Goal: Communication & Community: Answer question/provide support

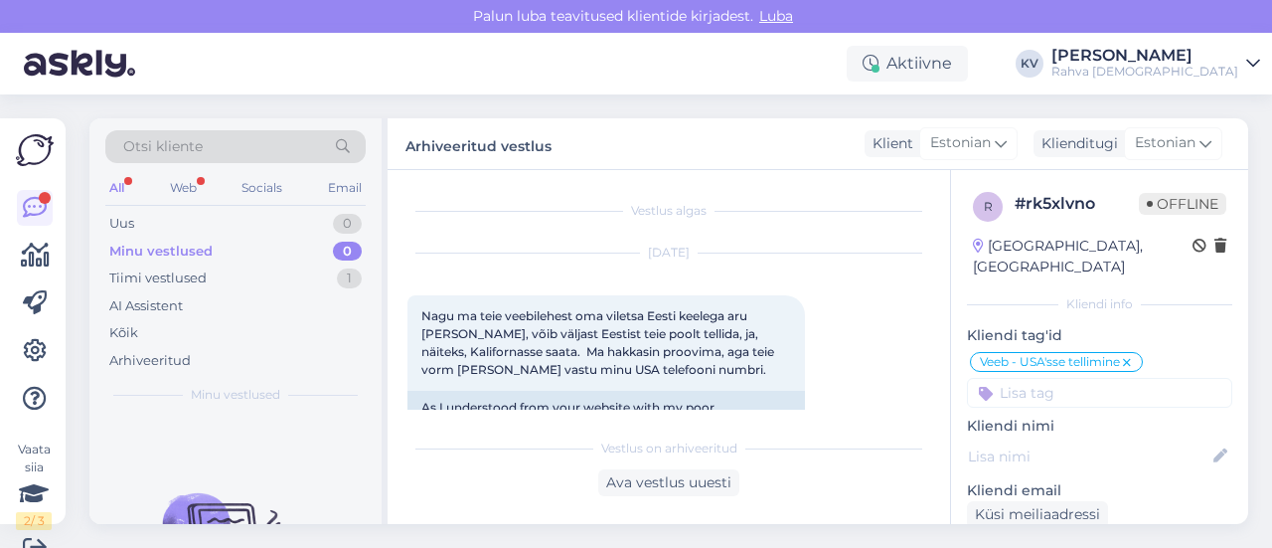
click at [219, 282] on div "Tiimi vestlused 1" at bounding box center [235, 278] width 260 height 28
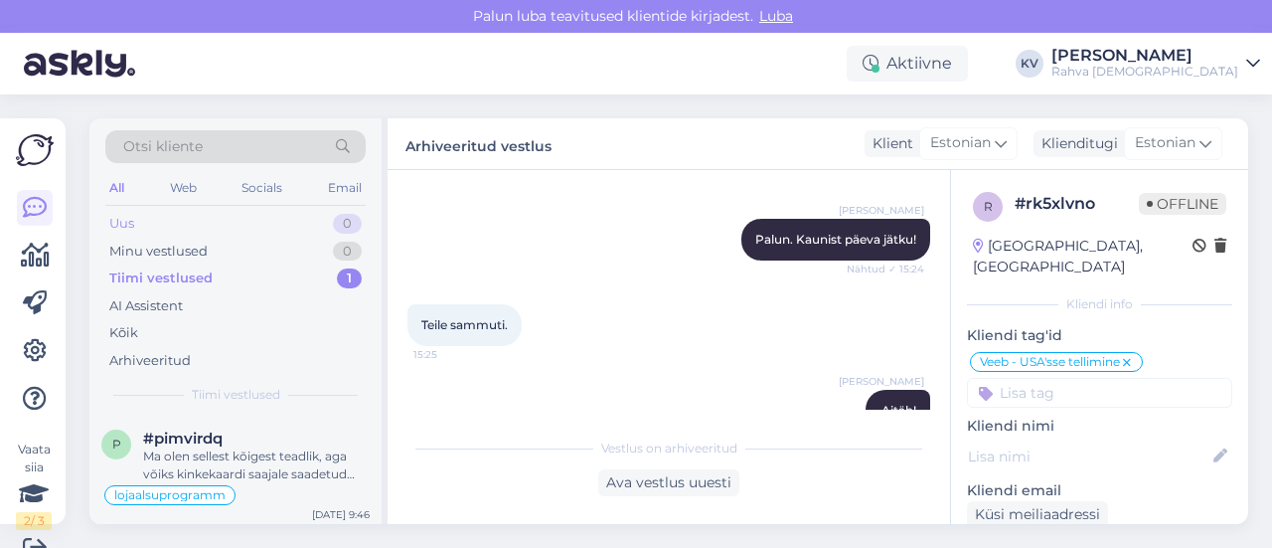
click at [178, 222] on div "Uus 0" at bounding box center [235, 224] width 260 height 28
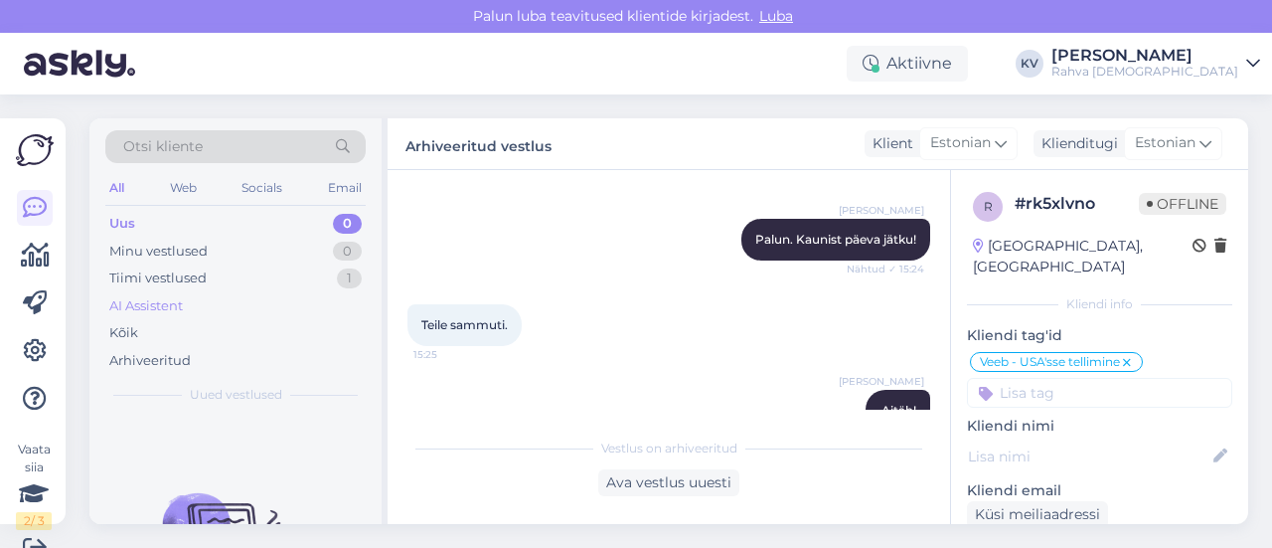
click at [193, 305] on div "AI Assistent" at bounding box center [235, 306] width 260 height 28
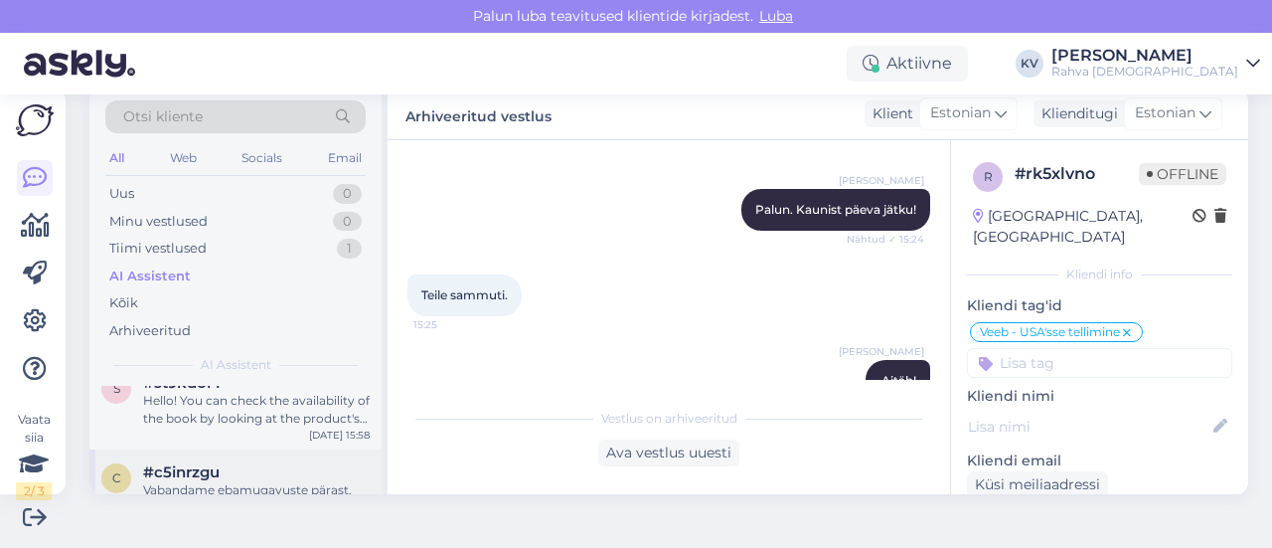
scroll to position [0, 0]
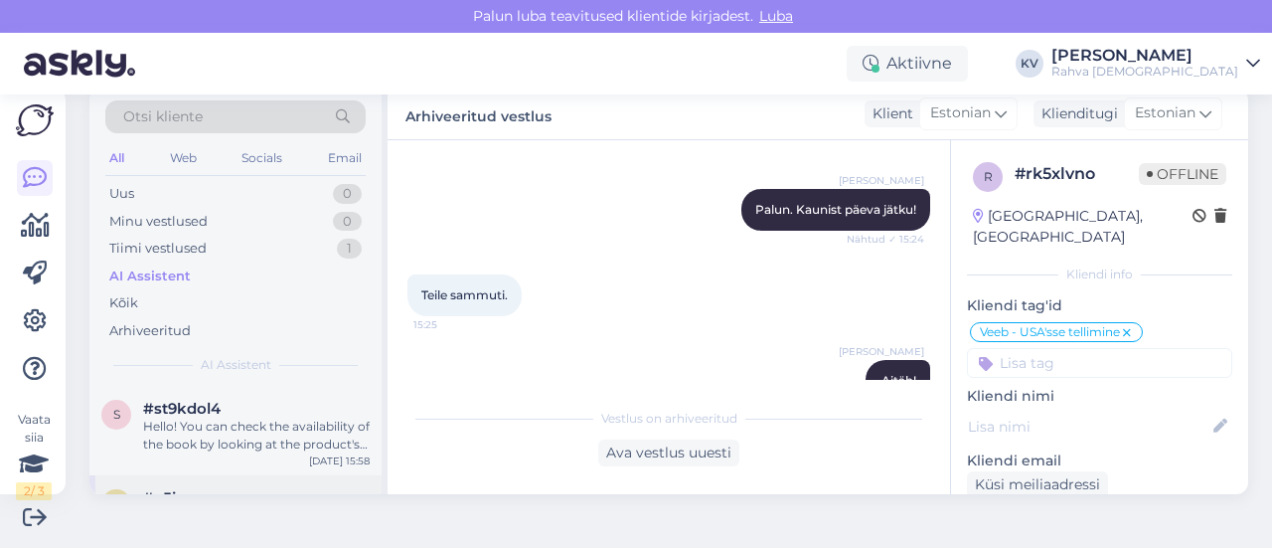
click at [246, 414] on div "#st9kdol4" at bounding box center [256, 409] width 227 height 18
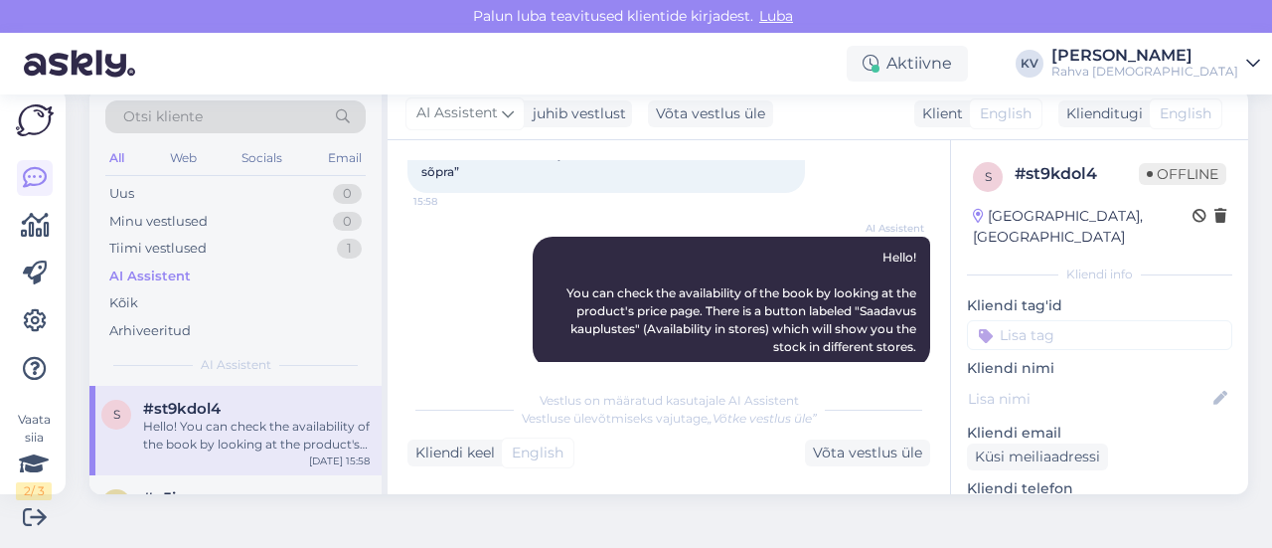
scroll to position [159, 0]
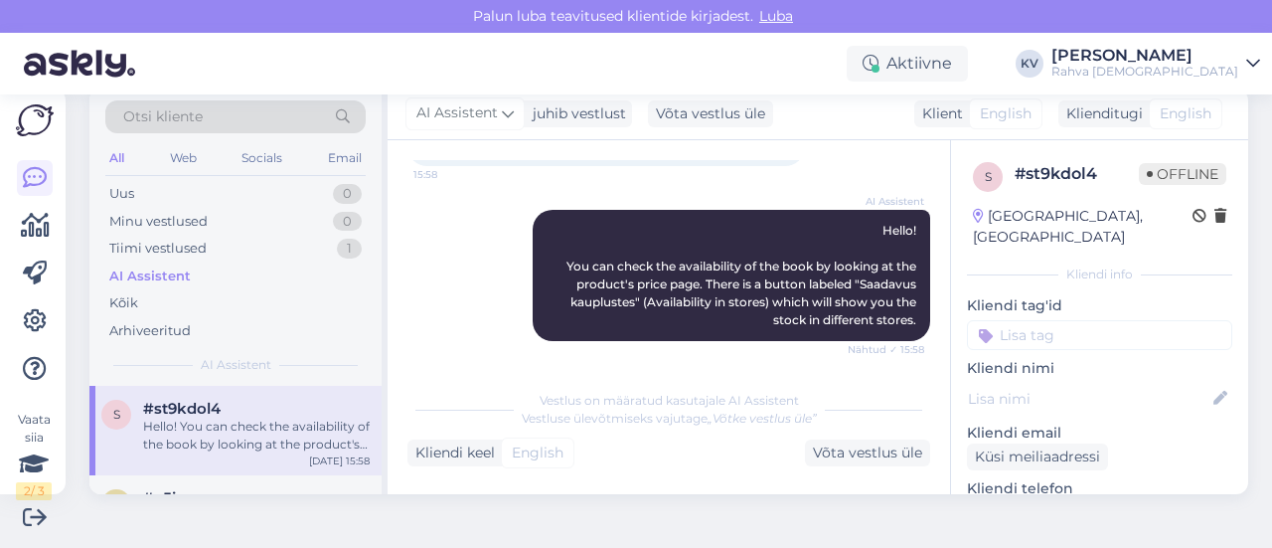
click at [988, 320] on input at bounding box center [1099, 335] width 265 height 30
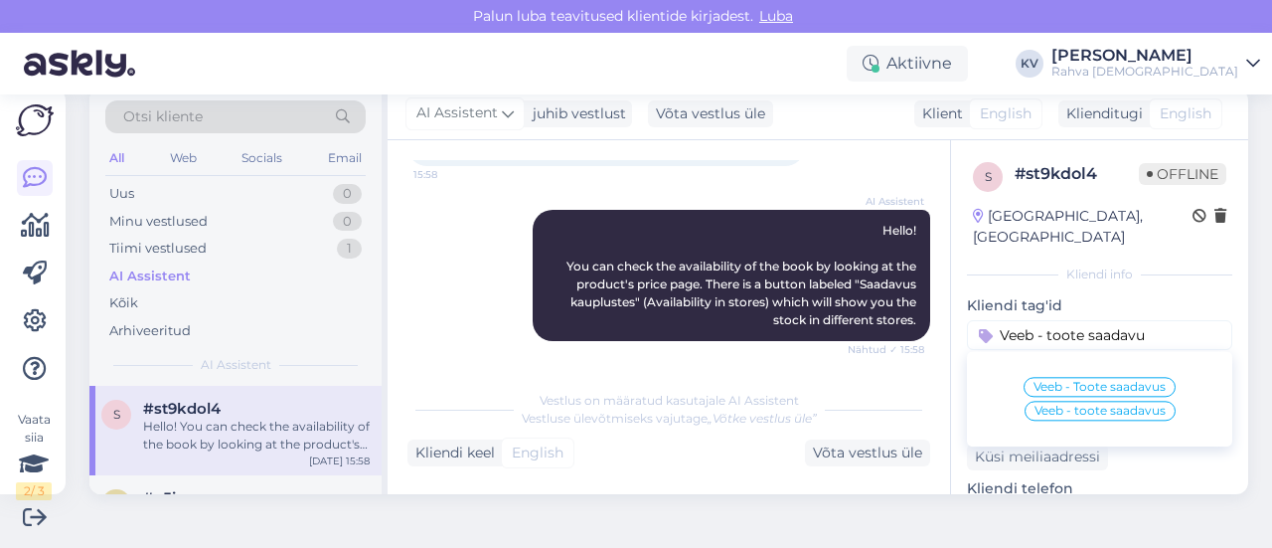
type input "Veeb - toote saadavus"
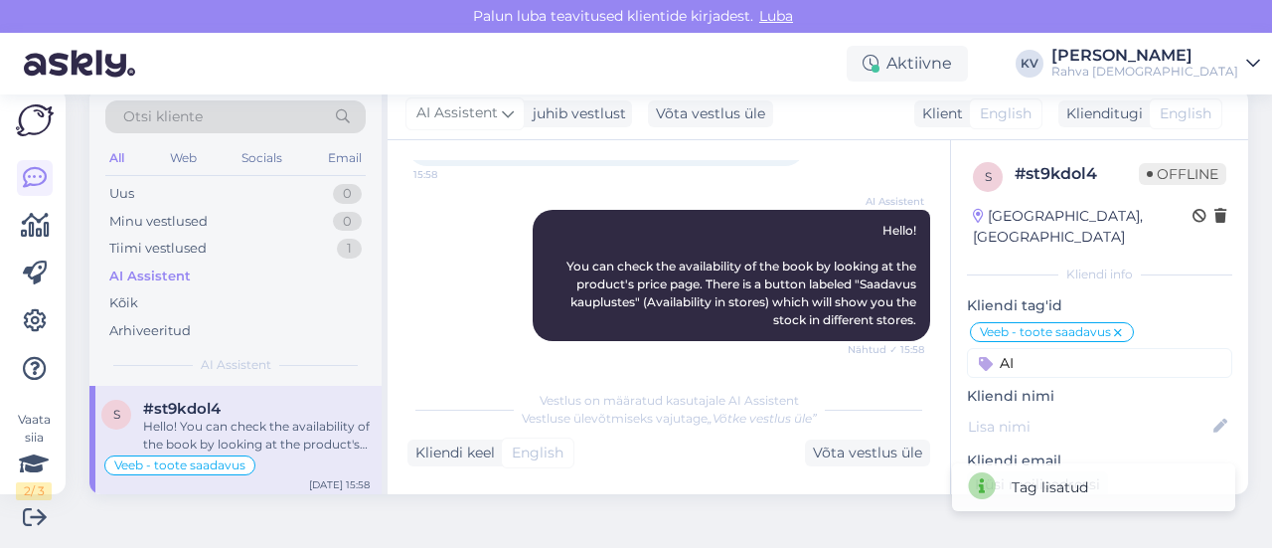
click at [1064, 348] on input "AI" at bounding box center [1099, 363] width 265 height 30
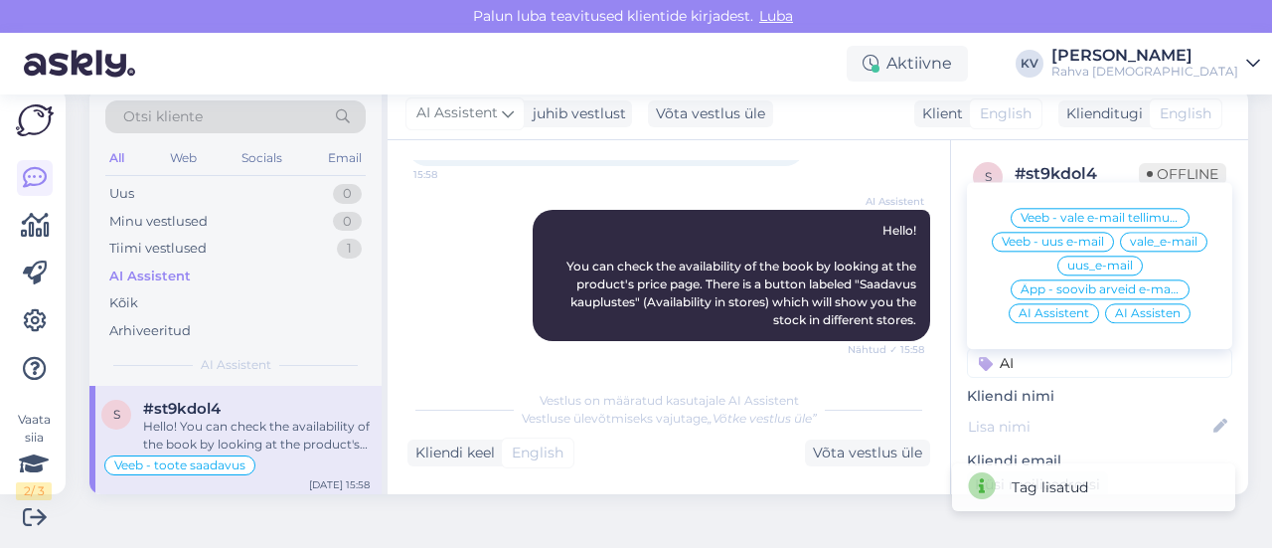
type input "AI"
click at [1056, 301] on div "Veeb - vale e-mail tellimusel Veeb - uus e-mail vale_e-mail uus_e-mail Äpp - so…" at bounding box center [1099, 265] width 265 height 151
click at [1049, 303] on div "AI Assistent" at bounding box center [1054, 313] width 90 height 20
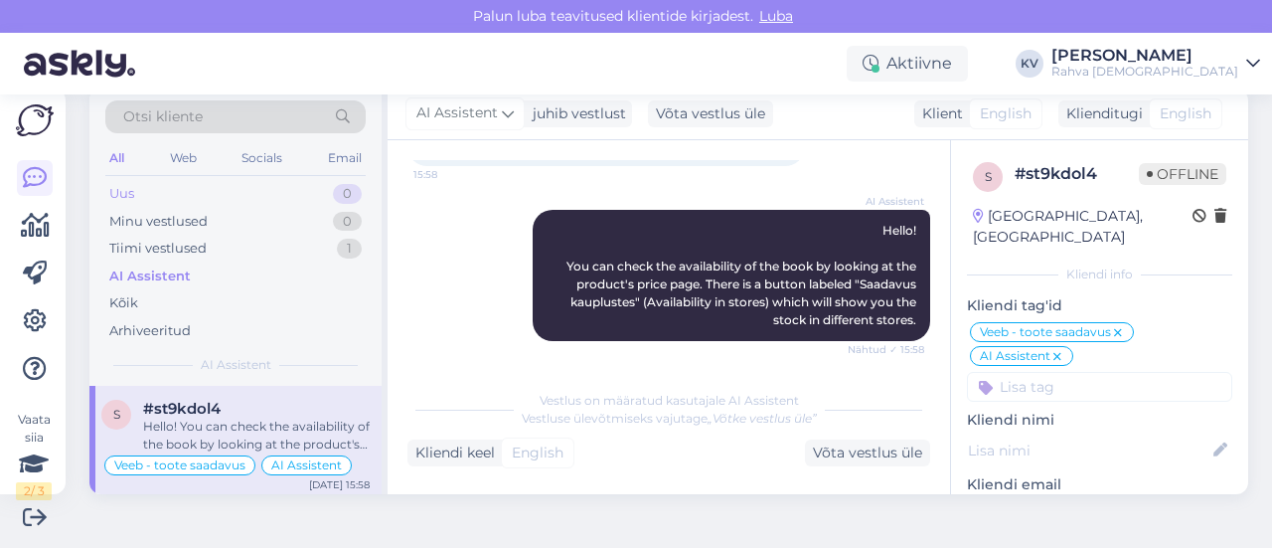
click at [183, 187] on div "Uus 0" at bounding box center [235, 194] width 260 height 28
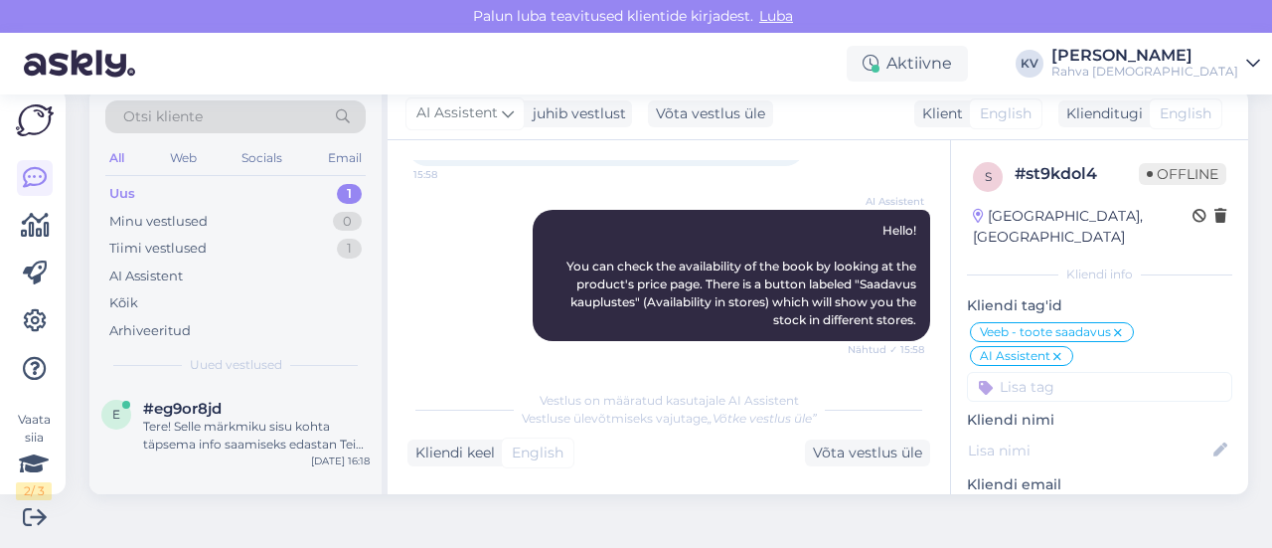
click at [153, 191] on div "Uus 1" at bounding box center [235, 194] width 260 height 28
click at [193, 434] on div "Tere! Selle märkmiku sisu kohta täpsema info saamiseks edastan Teie päringu kol…" at bounding box center [256, 435] width 227 height 36
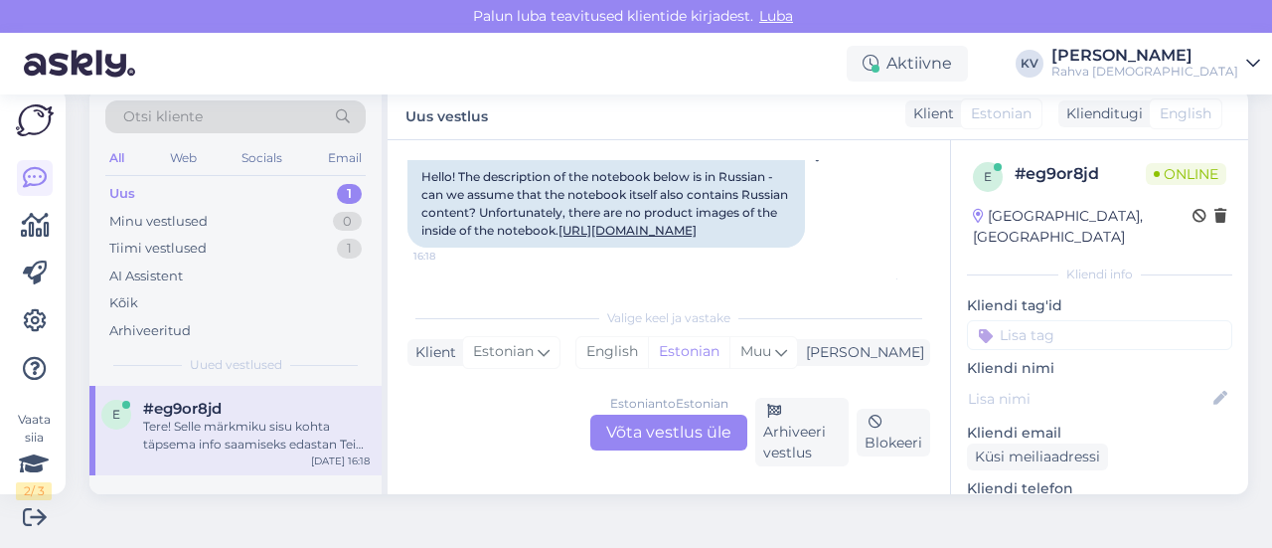
scroll to position [101, 0]
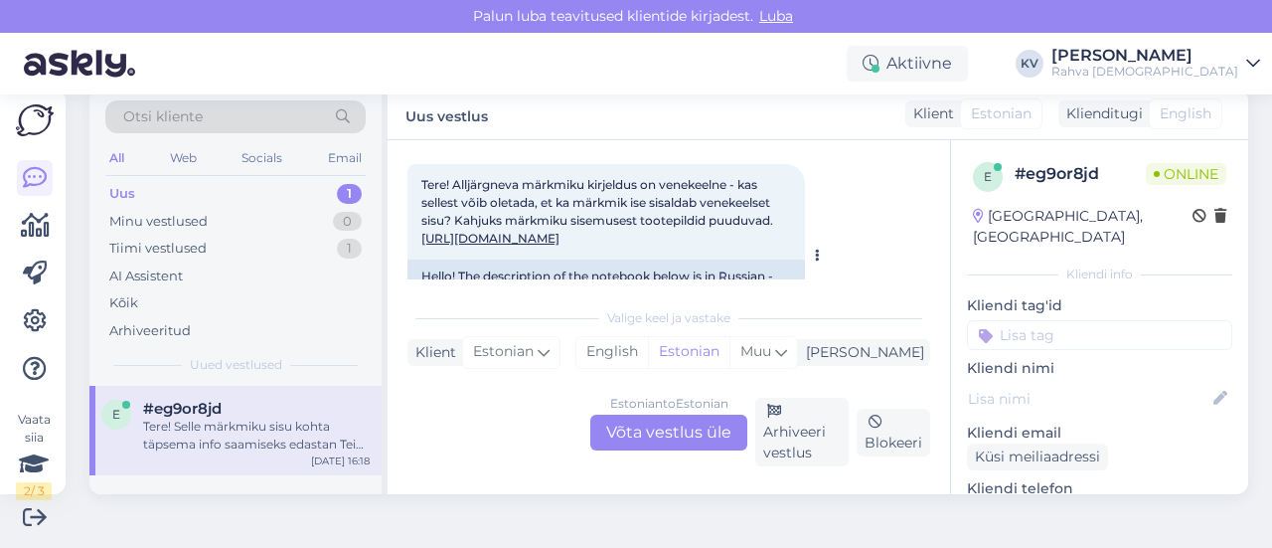
click at [535, 235] on link "[URL][DOMAIN_NAME]" at bounding box center [490, 238] width 138 height 15
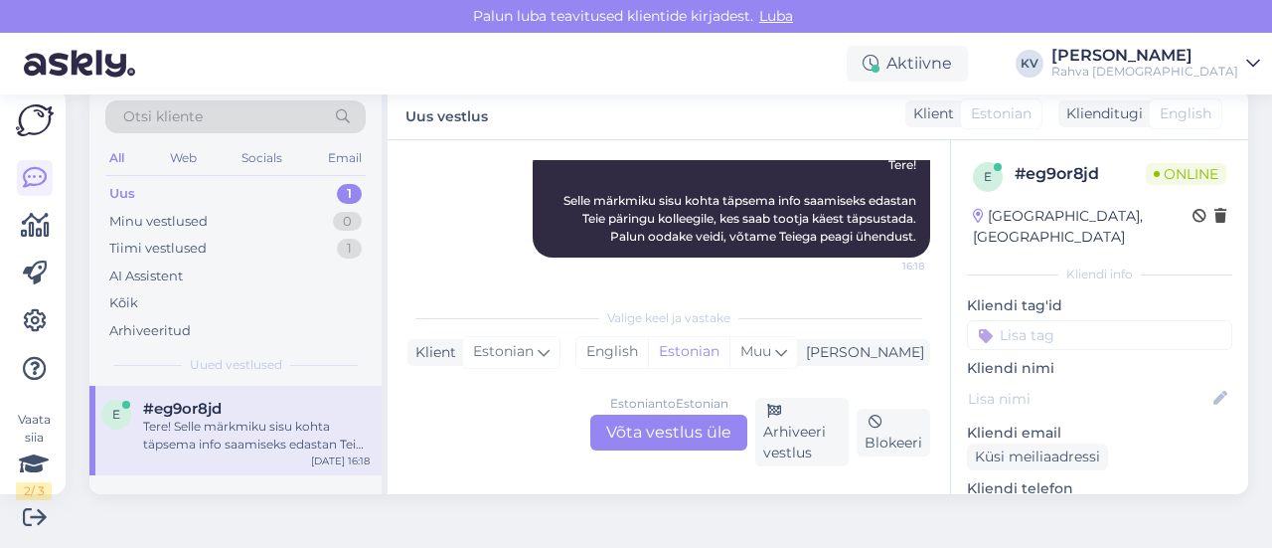
scroll to position [436, 0]
click at [691, 422] on div "Estonian to Estonian Võta vestlus üle" at bounding box center [668, 433] width 157 height 36
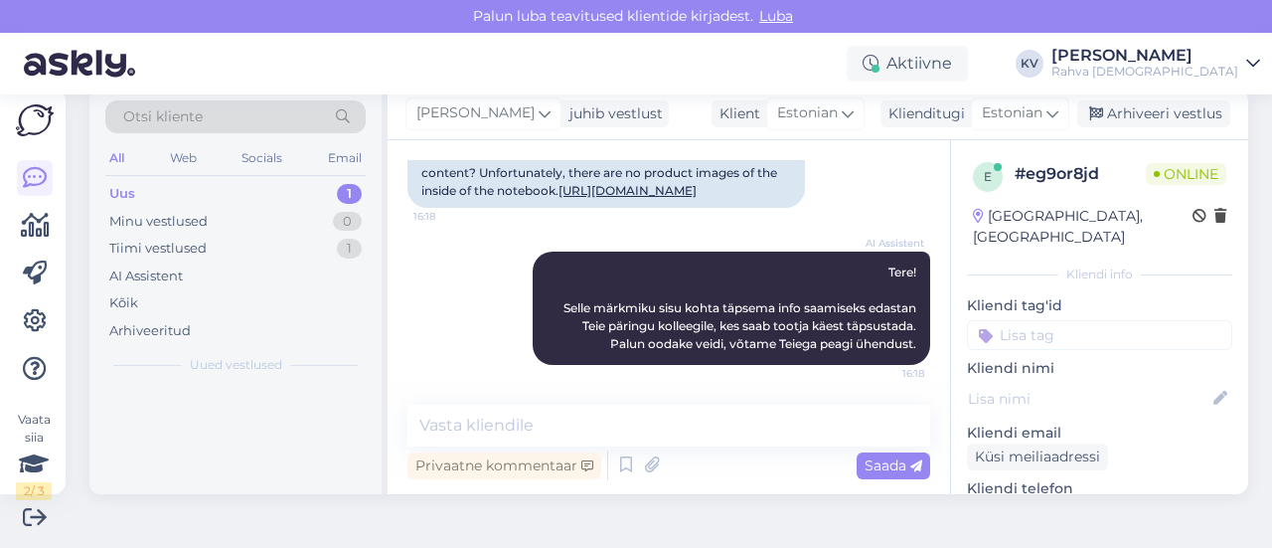
scroll to position [329, 0]
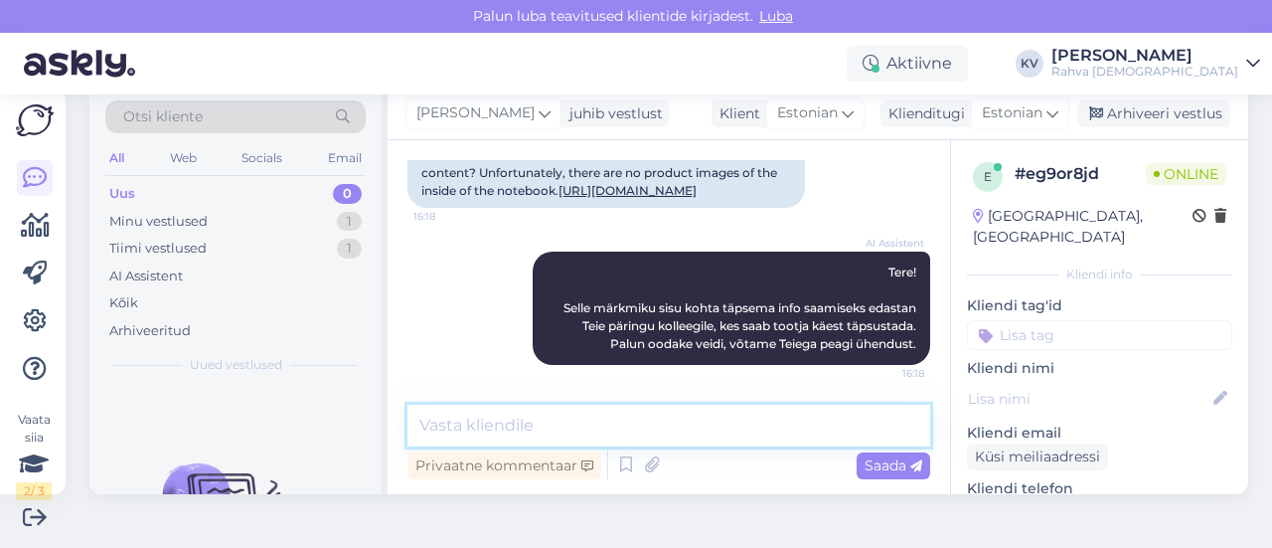
click at [690, 422] on textarea at bounding box center [669, 426] width 523 height 42
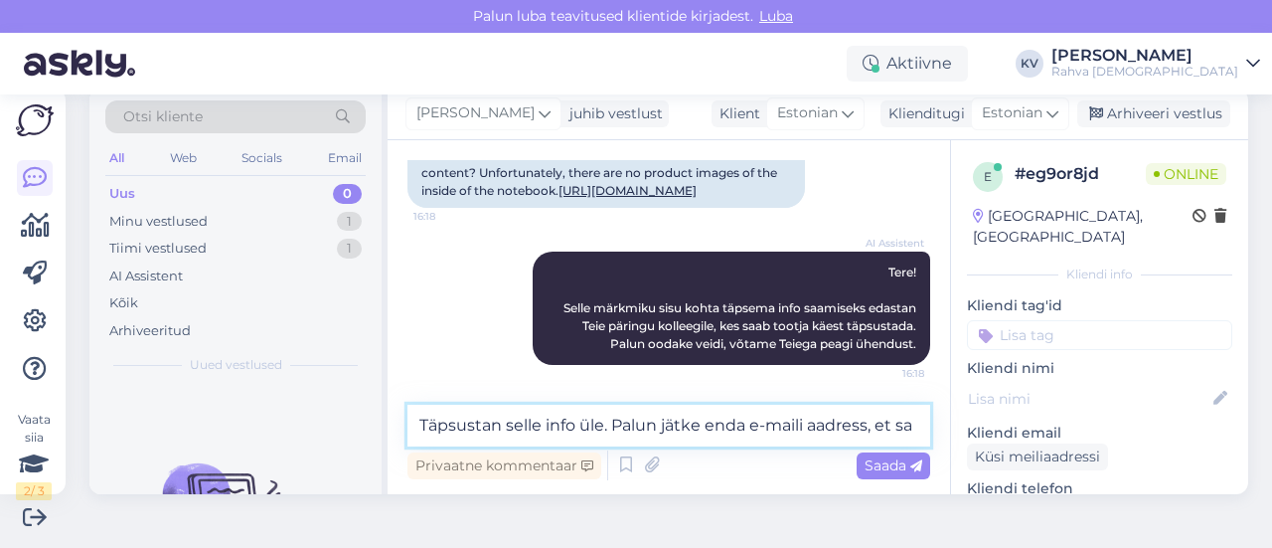
scroll to position [353, 0]
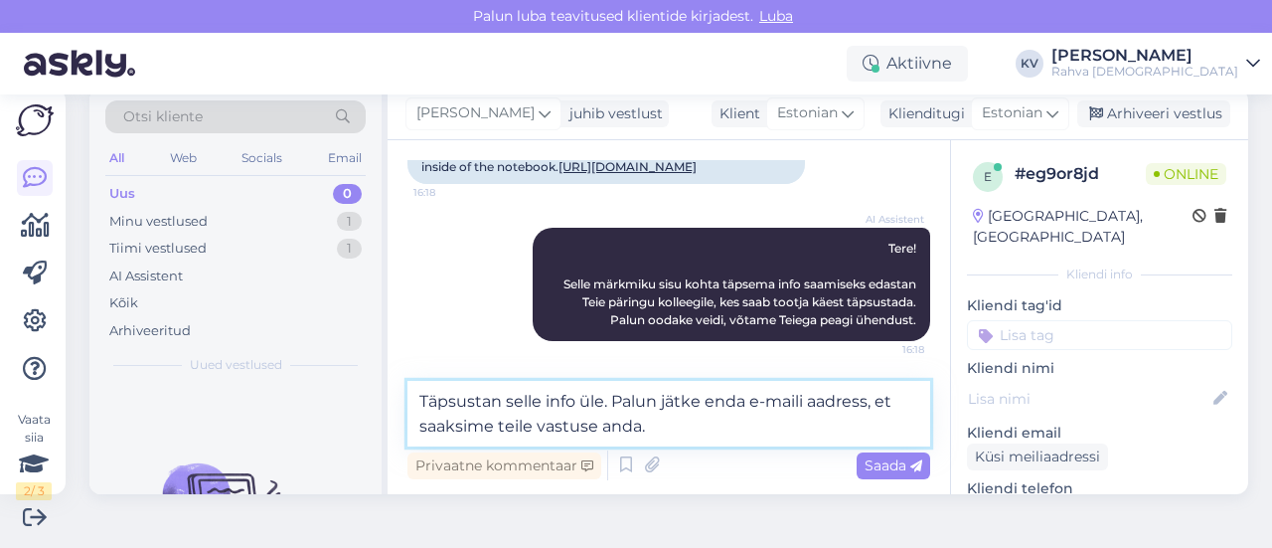
type textarea "Täpsustan selle info üle. Palun jätke enda e-maili aadress, et saaksime teile v…"
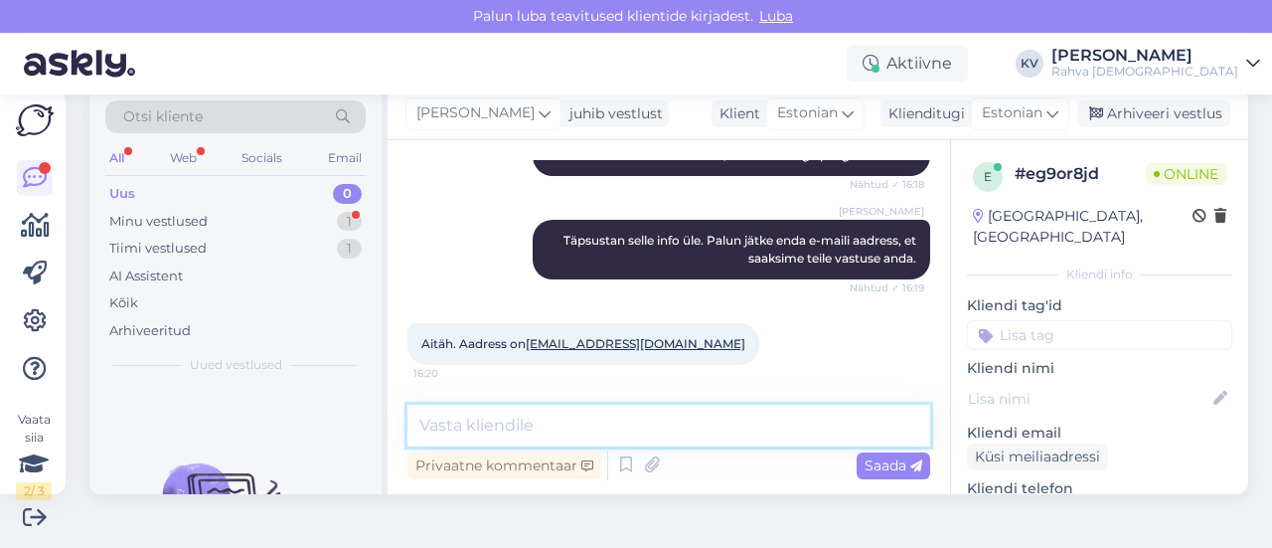
scroll to position [518, 0]
click at [517, 426] on textarea at bounding box center [669, 426] width 523 height 42
type textarea "Täpsustan [PERSON_NAME] kirjutan teile :)"
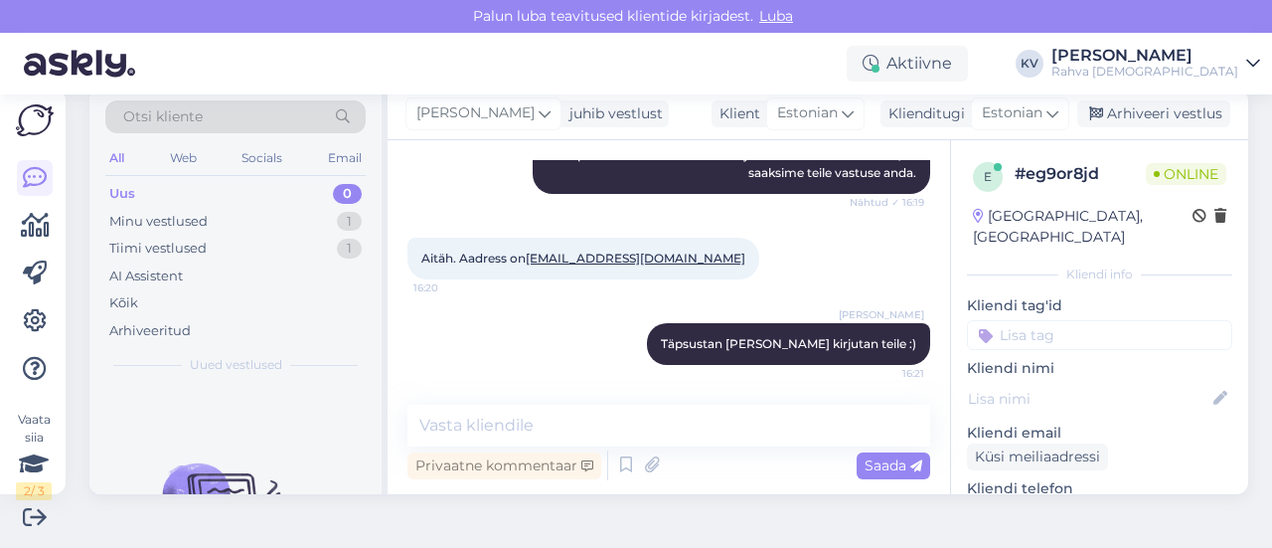
click at [1044, 320] on input at bounding box center [1099, 335] width 265 height 30
type input "Veeb - toote info"
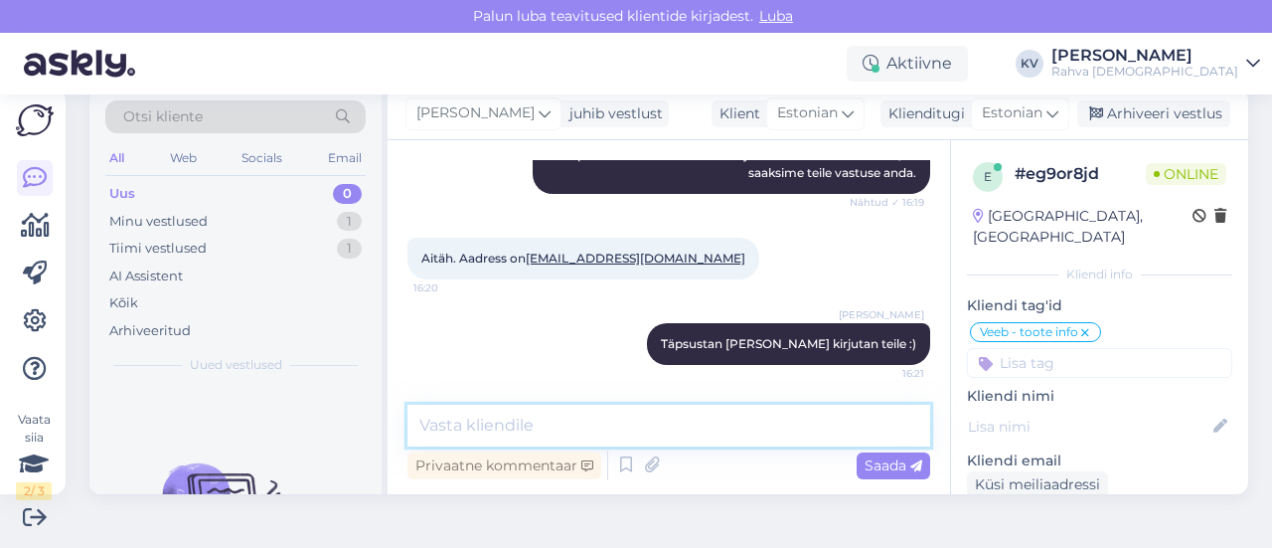
click at [538, 422] on textarea at bounding box center [669, 426] width 523 height 42
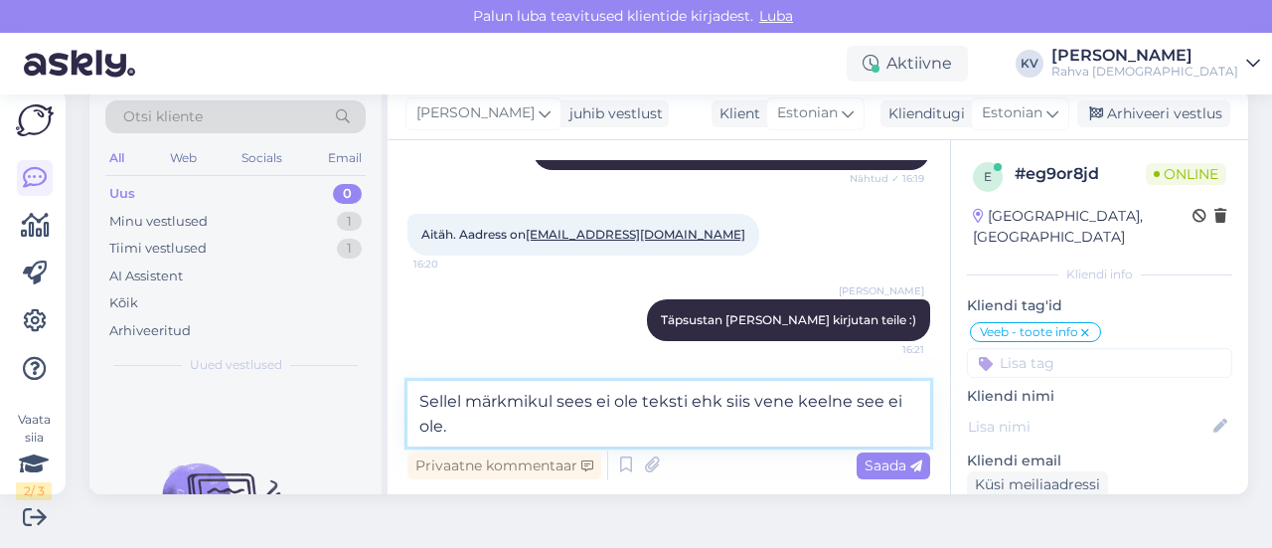
type textarea "Sellel märkmikul sees ei ole teksti ehk siis vene keelne see ei ole."
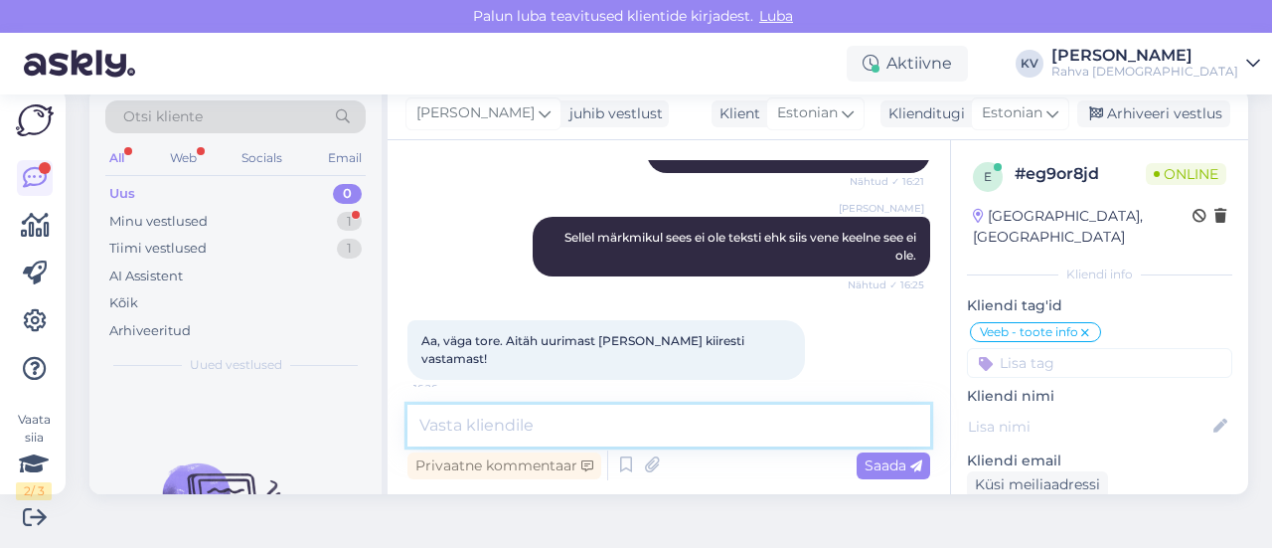
scroll to position [792, 0]
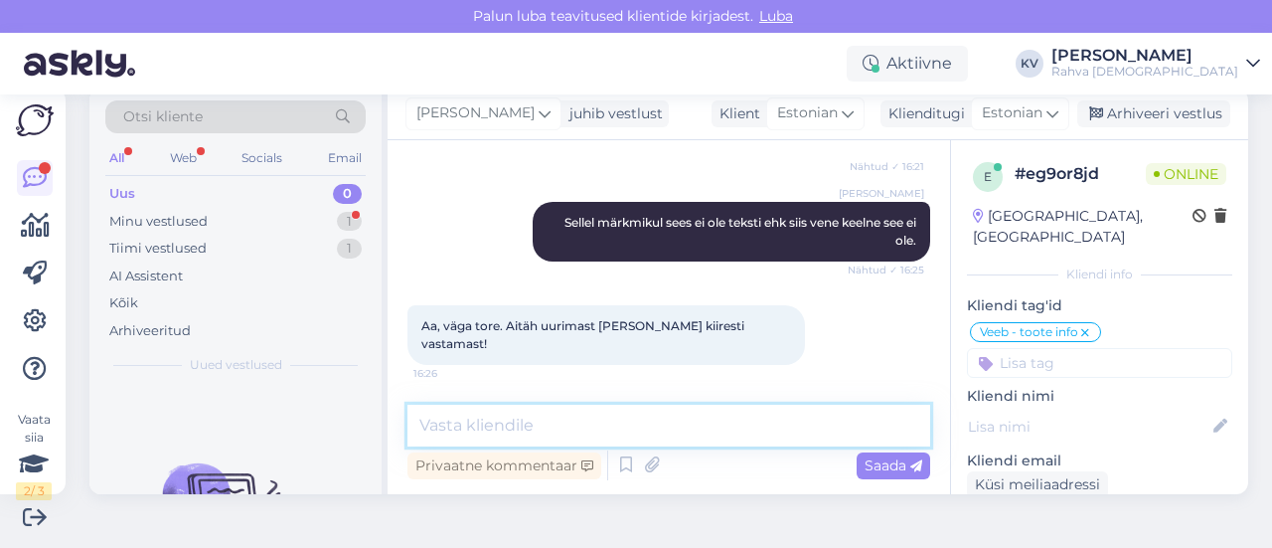
click at [577, 416] on textarea at bounding box center [669, 426] width 523 height 42
click at [575, 419] on textarea at bounding box center [669, 426] width 523 height 42
type textarea "Palun. Kaunist päeva jätku!"
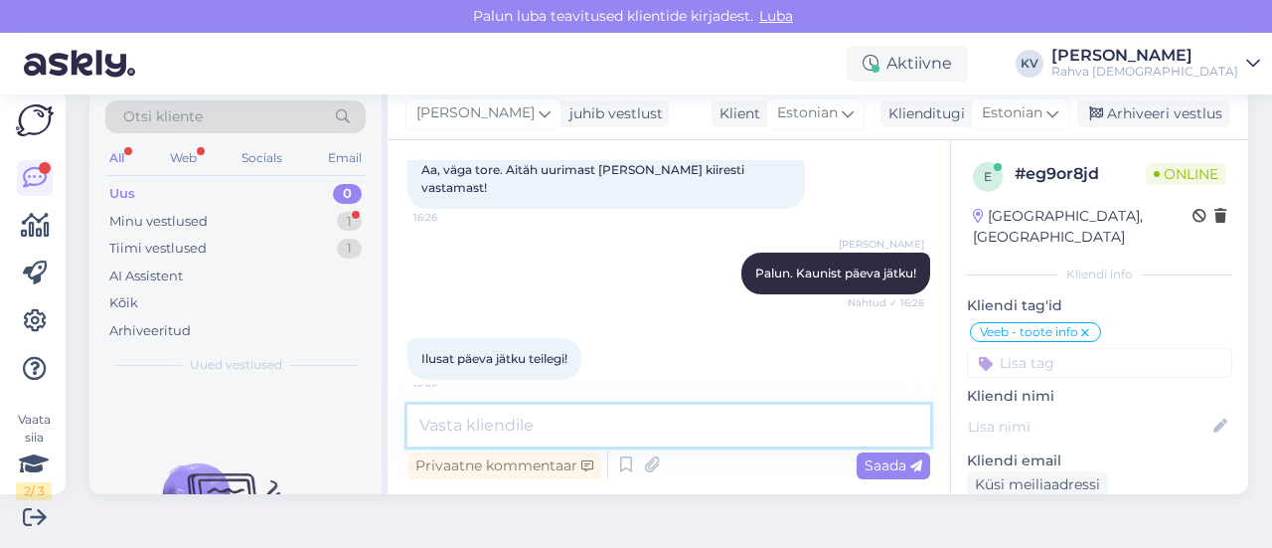
scroll to position [963, 0]
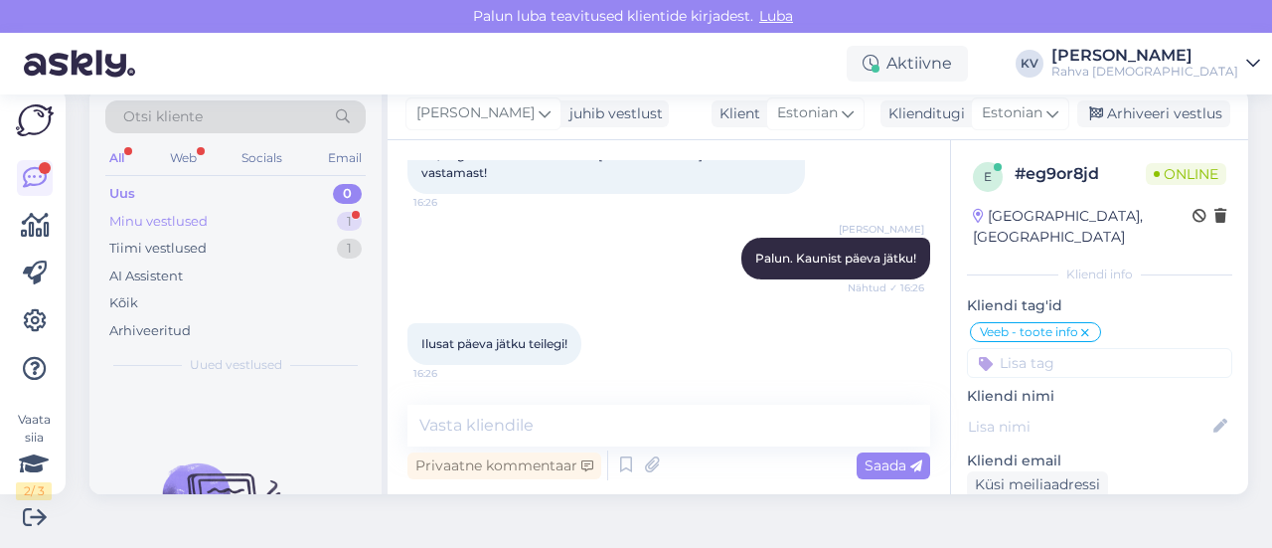
click at [237, 227] on div "Minu vestlused 1" at bounding box center [235, 222] width 260 height 28
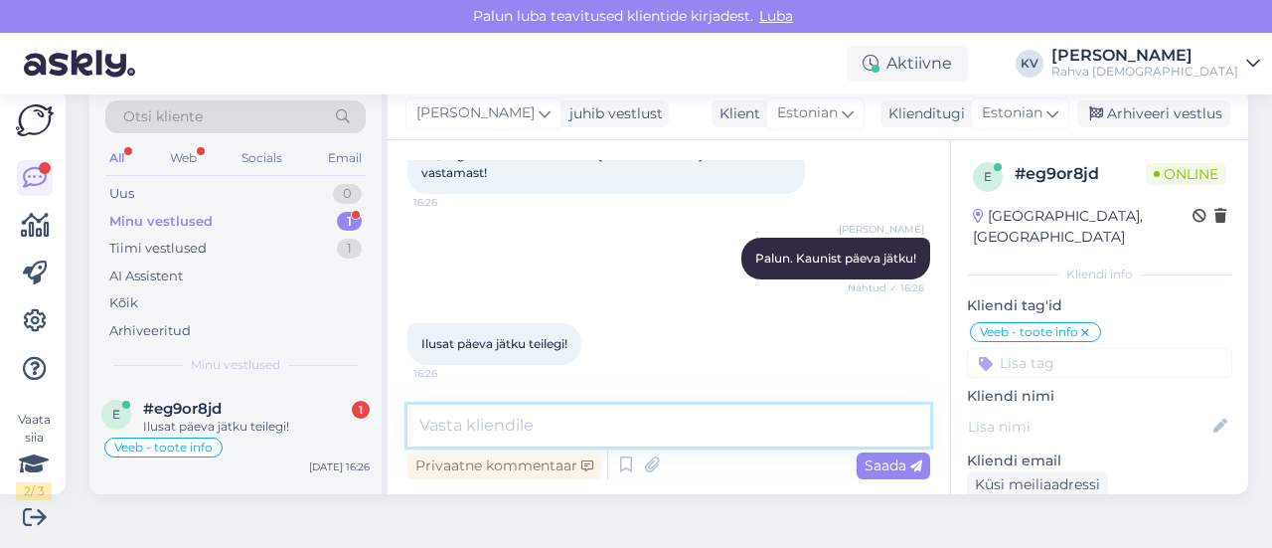
click at [497, 435] on textarea at bounding box center [669, 426] width 523 height 42
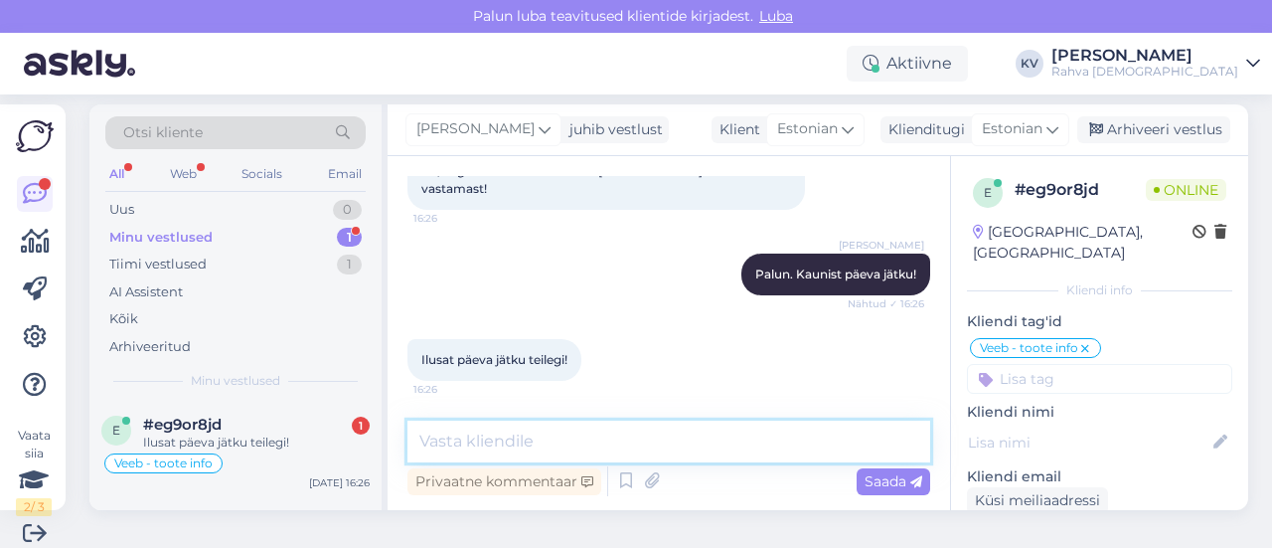
scroll to position [0, 0]
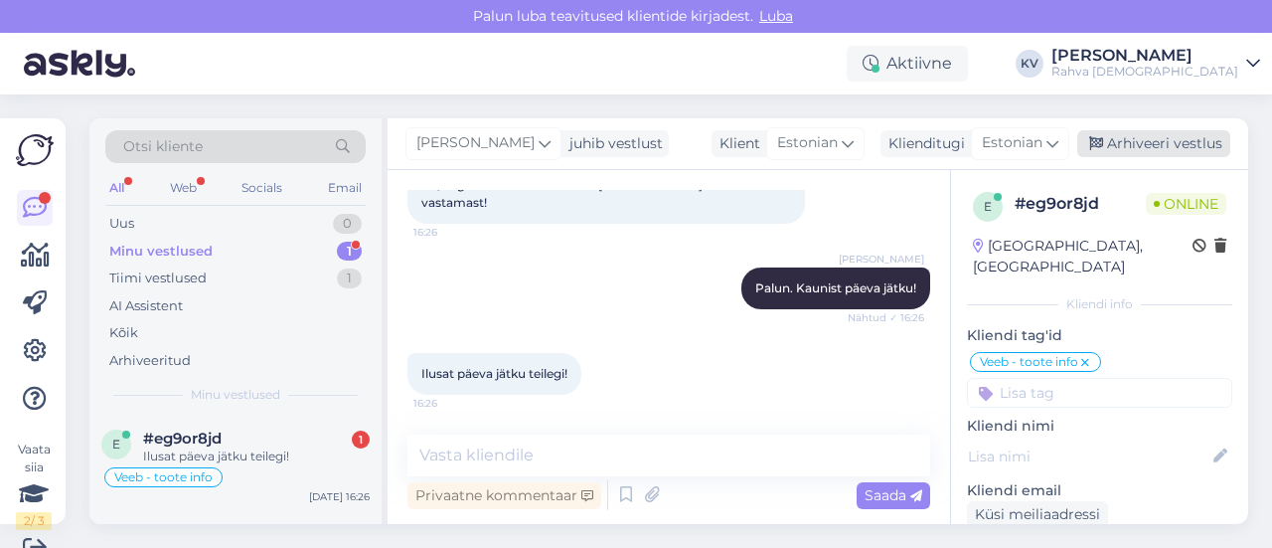
click at [1137, 137] on div "Arhiveeri vestlus" at bounding box center [1154, 143] width 153 height 27
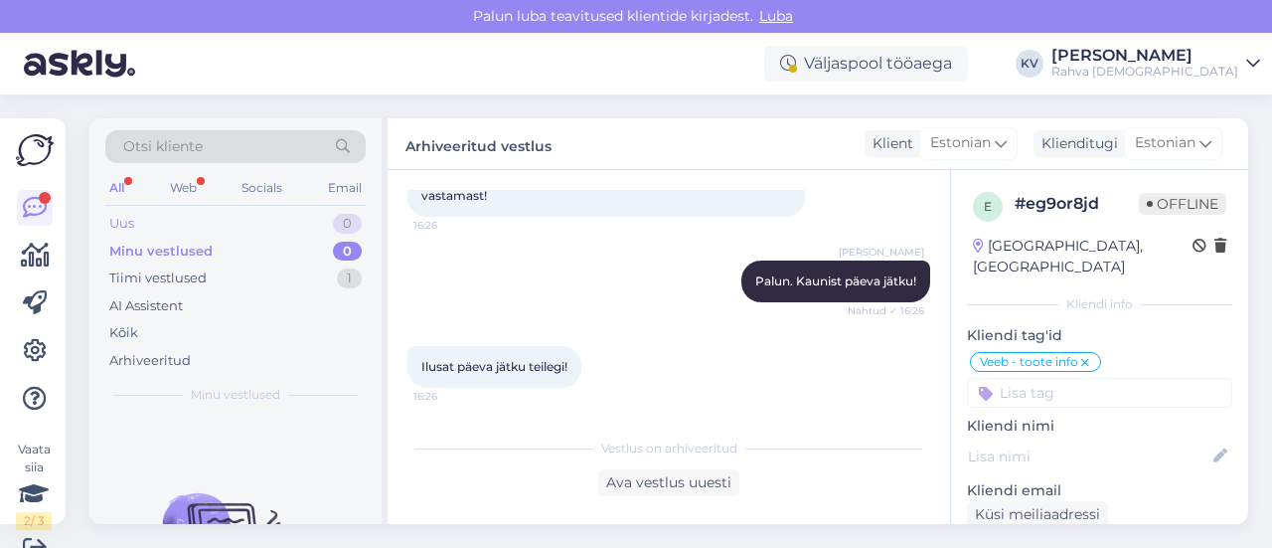
click at [161, 232] on div "Uus 0" at bounding box center [235, 224] width 260 height 28
